Goal: Task Accomplishment & Management: Use online tool/utility

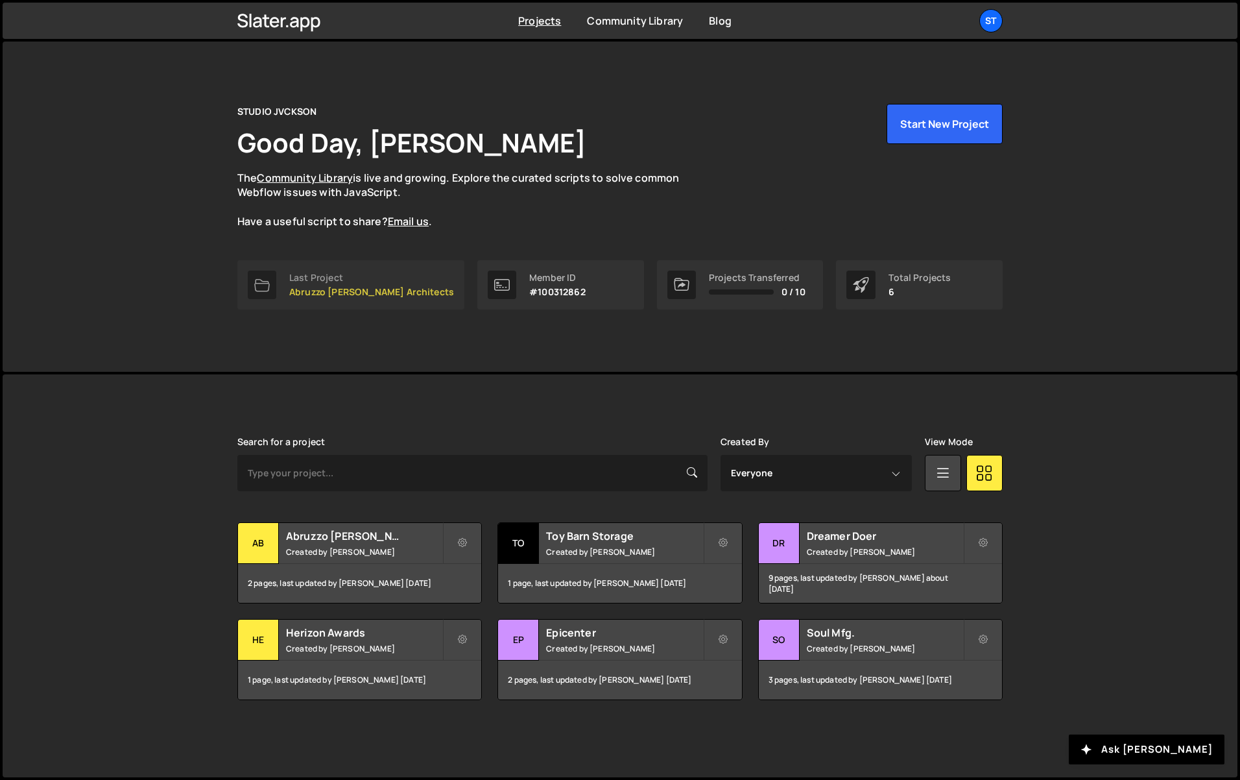
click at [328, 291] on p "Abruzzo [PERSON_NAME] Architects" at bounding box center [371, 292] width 165 height 10
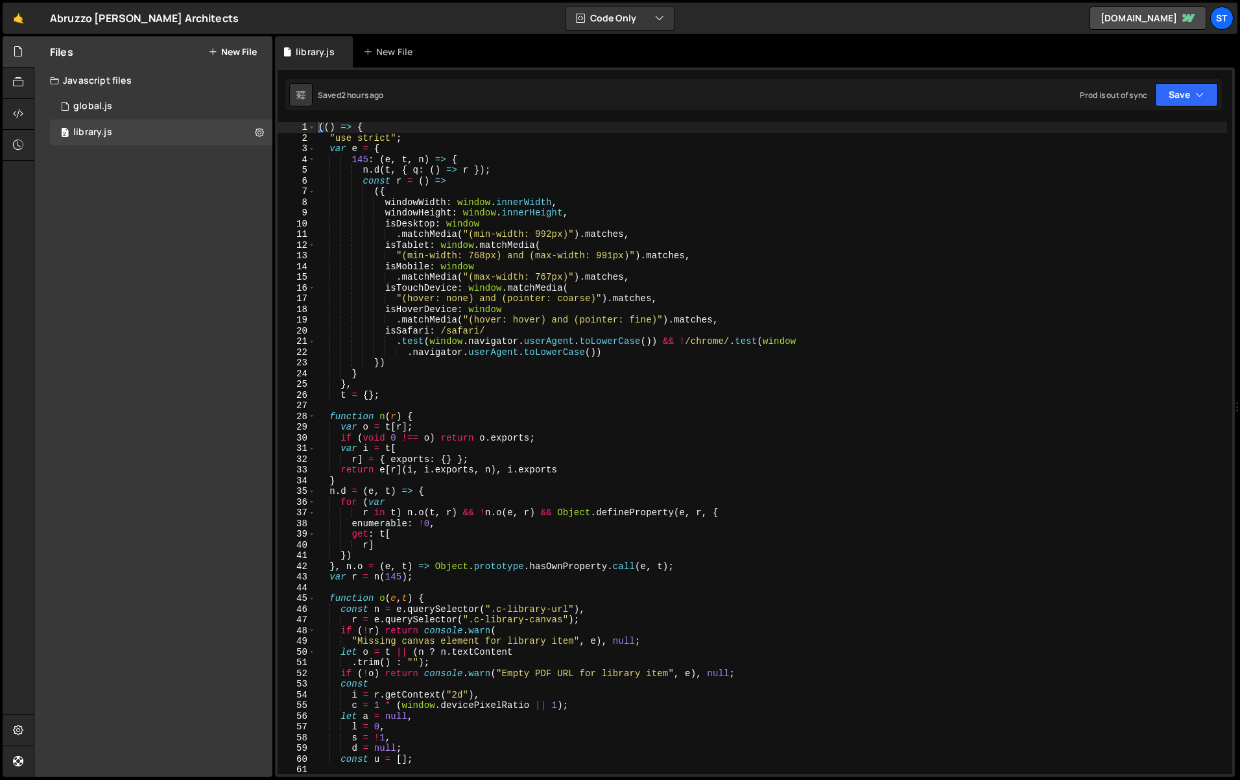
type textarea "isTouchDevice: window.matchMedia("
click at [732, 293] on div "(( ) => { "use strict" ; var e = { 145 : ( e , t , n ) => { n . d ( t , { q : (…" at bounding box center [771, 458] width 911 height 673
click at [147, 104] on div "1 global.js 0" at bounding box center [161, 106] width 222 height 26
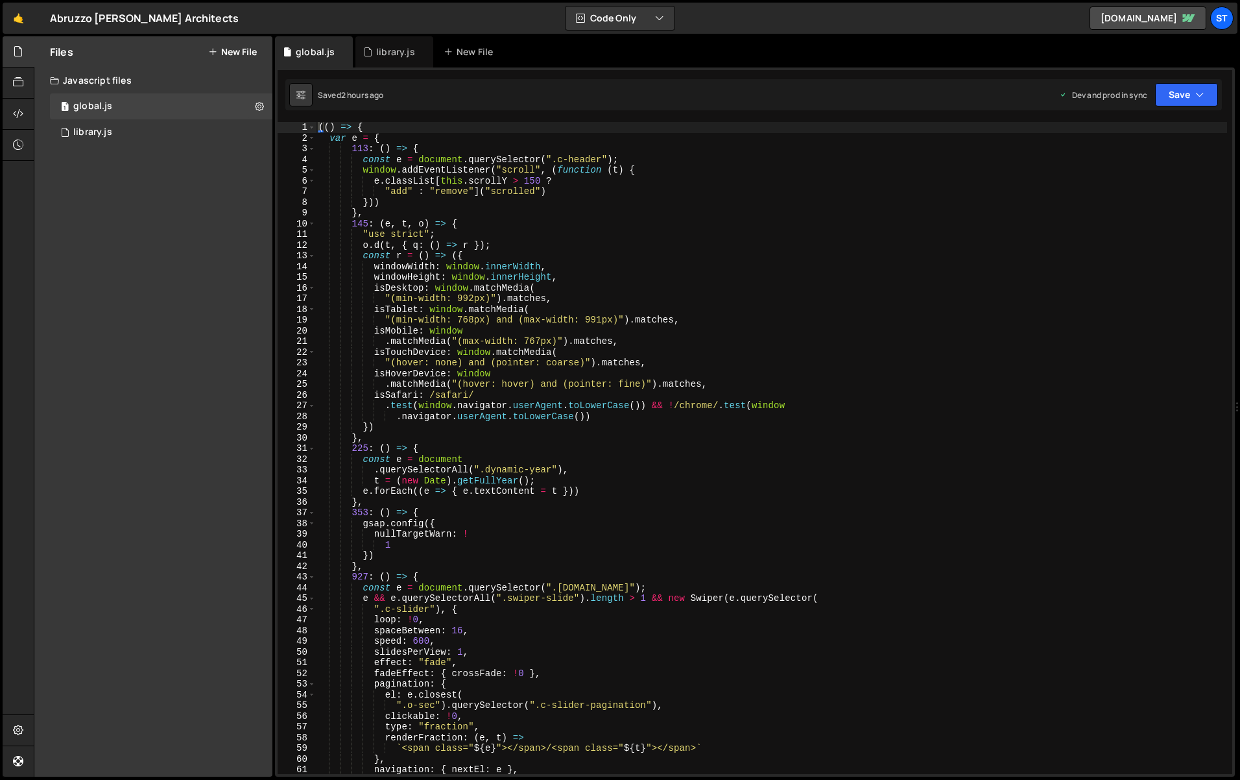
click at [655, 256] on div "(( ) => { var e = { 113 : ( ) => { const e = document . querySelector ( ".c-hea…" at bounding box center [771, 458] width 911 height 673
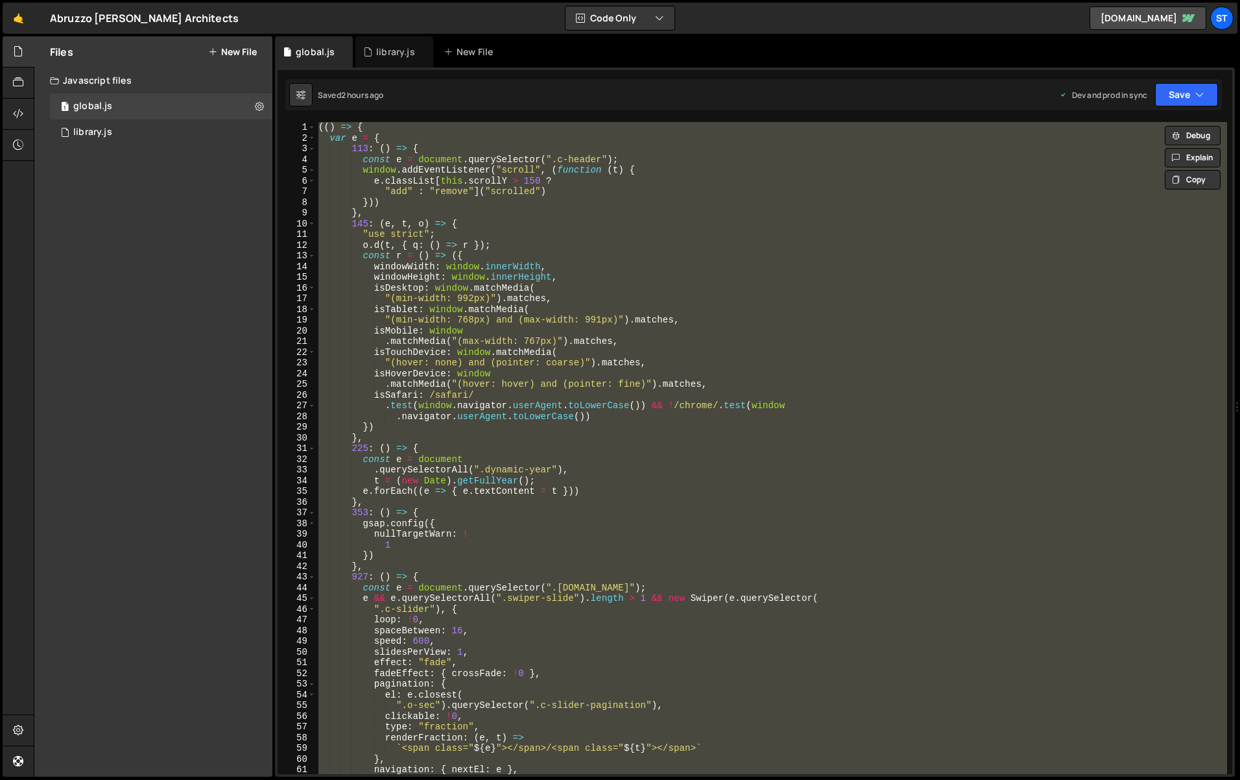
paste textarea
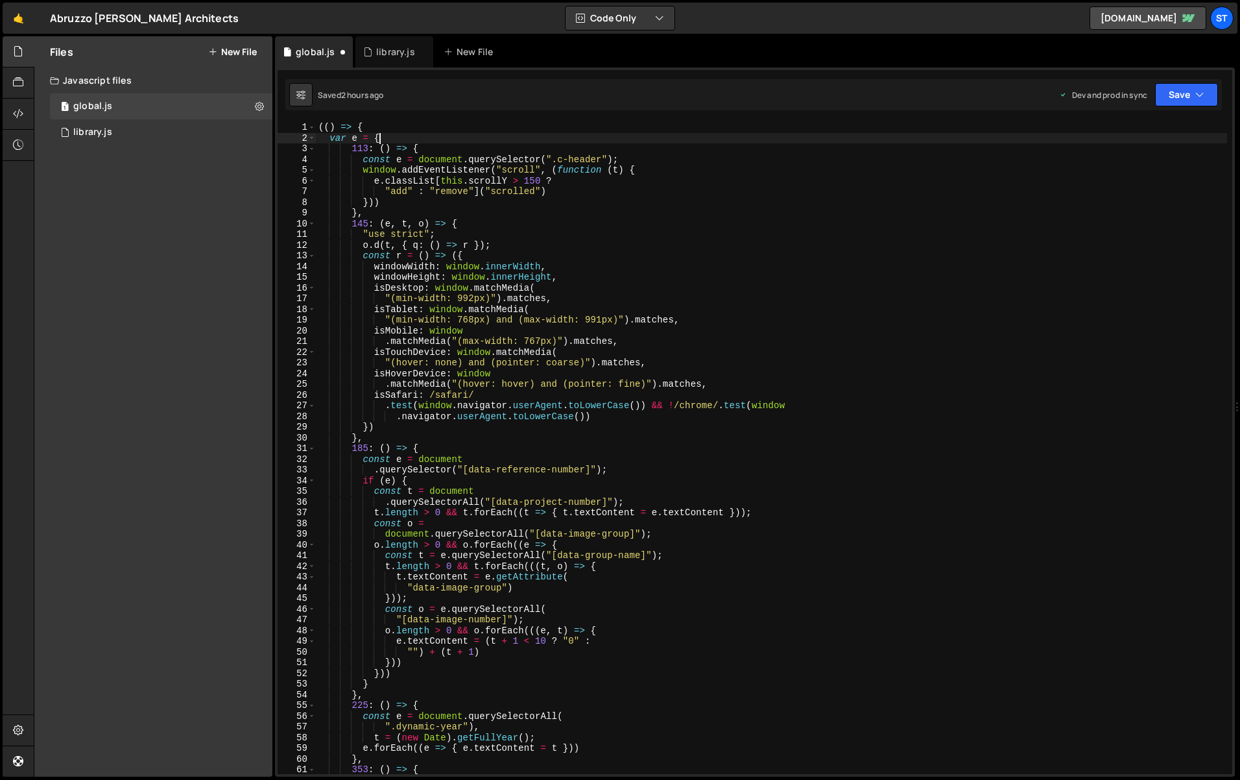
type textarea "var e = {"
click at [342, 51] on icon at bounding box center [343, 51] width 9 height 13
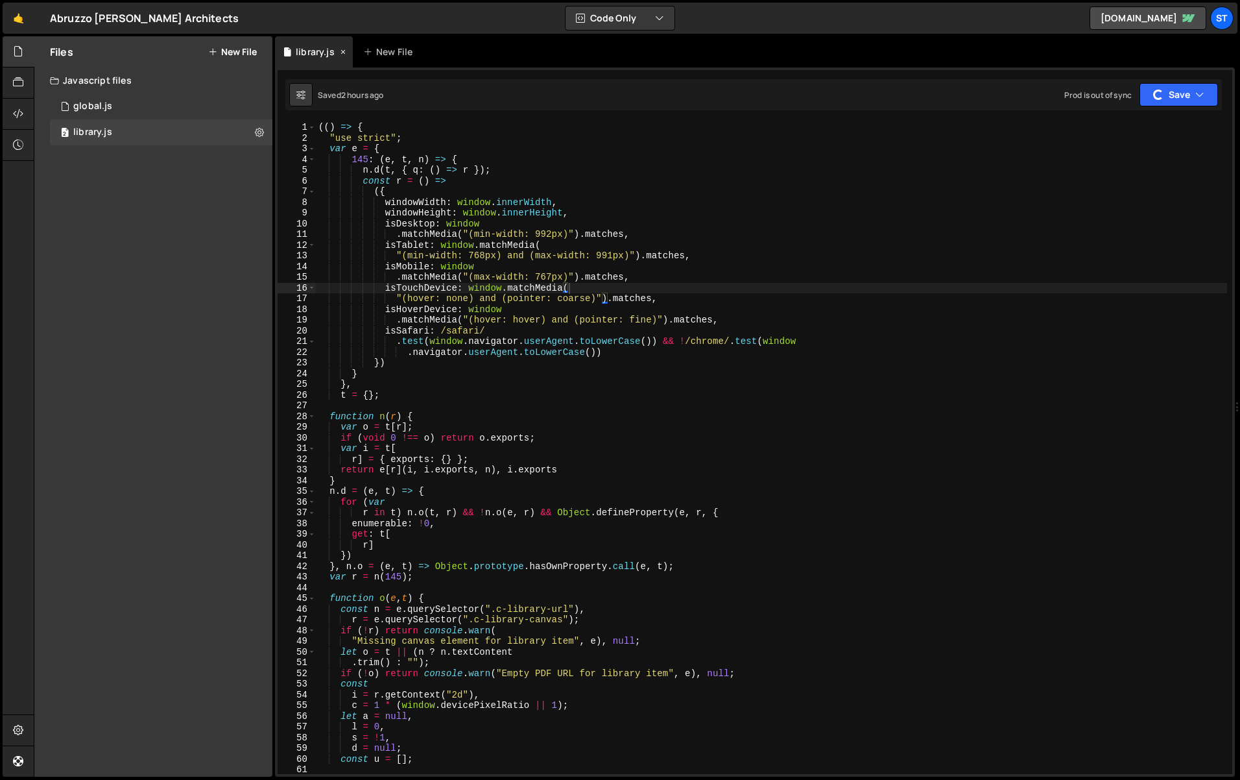
click at [342, 51] on icon at bounding box center [343, 51] width 9 height 13
